Goal: Task Accomplishment & Management: Manage account settings

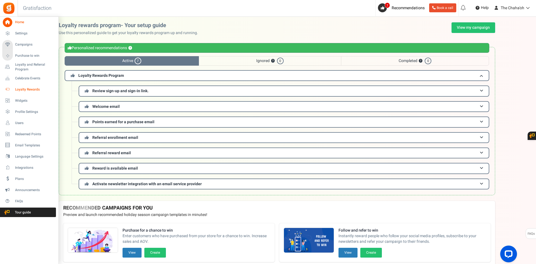
click at [36, 88] on span "Loyalty Rewards" at bounding box center [34, 89] width 39 height 5
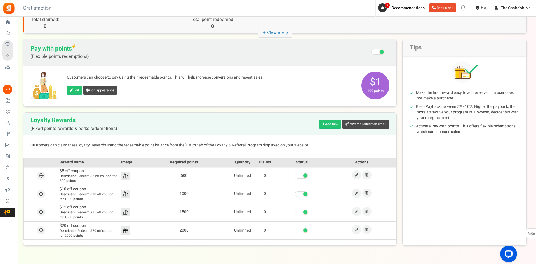
scroll to position [20, 0]
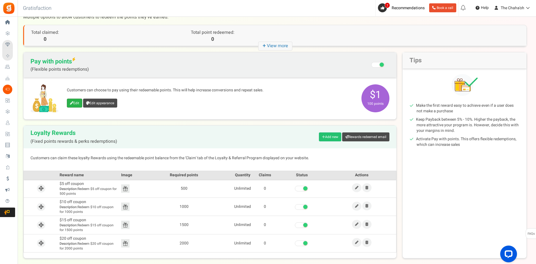
click at [77, 102] on link "Edit" at bounding box center [74, 103] width 15 height 9
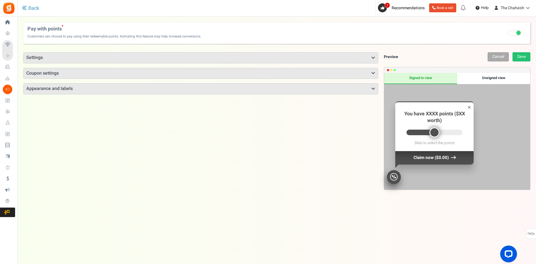
click at [488, 79] on div "Unsigned view" at bounding box center [493, 78] width 73 height 11
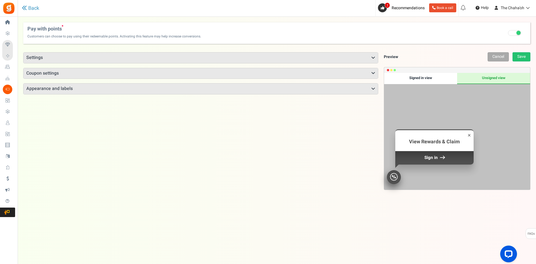
click at [107, 93] on h3 "Appearance and labels" at bounding box center [200, 89] width 354 height 11
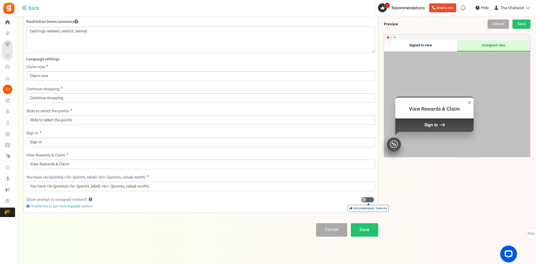
scroll to position [132, 0]
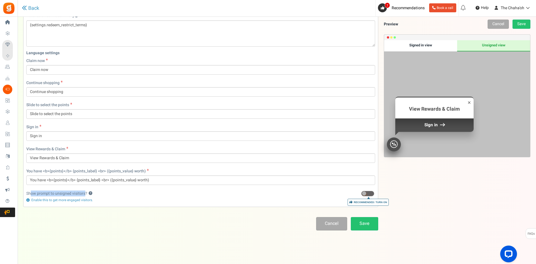
drag, startPoint x: 32, startPoint y: 193, endPoint x: 84, endPoint y: 194, distance: 52.9
click at [84, 194] on label "Show prompt to unsigned visitors? ?" at bounding box center [59, 194] width 66 height 6
click at [174, 222] on div "Cancel Save" at bounding box center [200, 223] width 355 height 13
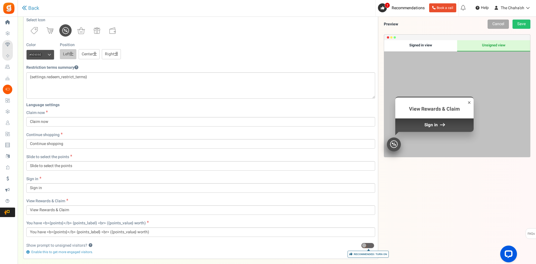
scroll to position [0, 0]
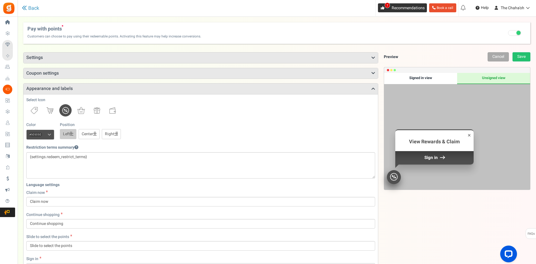
click at [405, 5] on span "Recommendations" at bounding box center [408, 8] width 33 height 6
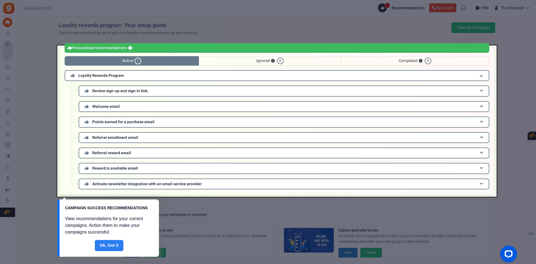
click at [108, 248] on link "Done" at bounding box center [109, 245] width 29 height 11
